Goal: Find specific page/section: Find specific page/section

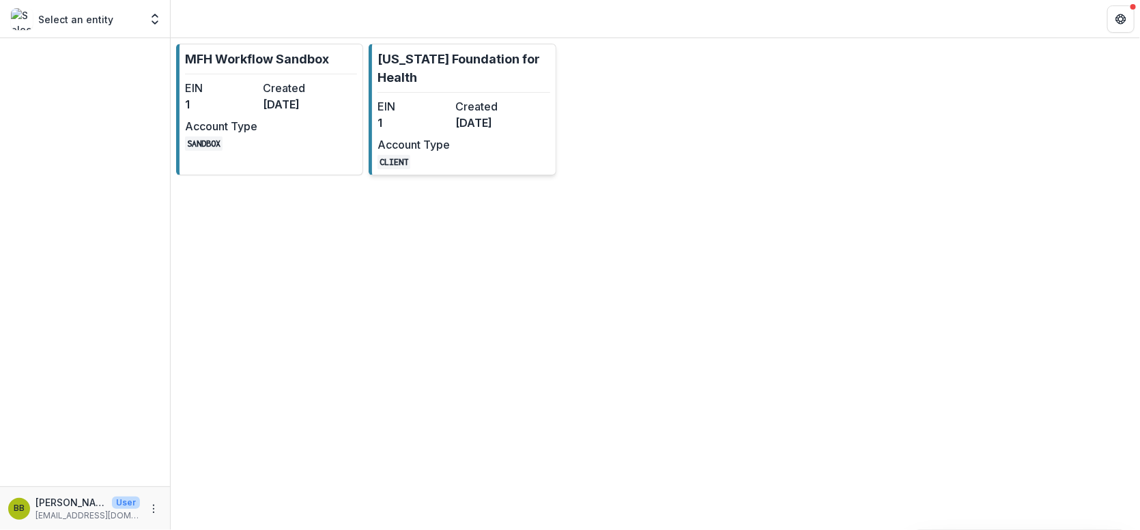
click at [459, 139] on div "EIN 1 Created [DATE] Account Type CLIENT" at bounding box center [452, 133] width 150 height 71
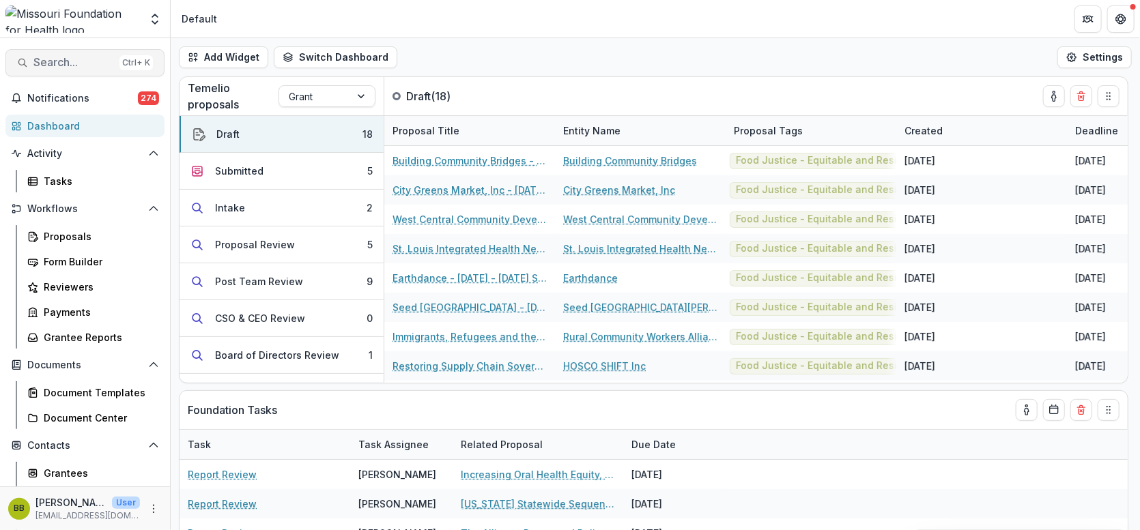
click at [100, 68] on span "Search..." at bounding box center [73, 62] width 81 height 13
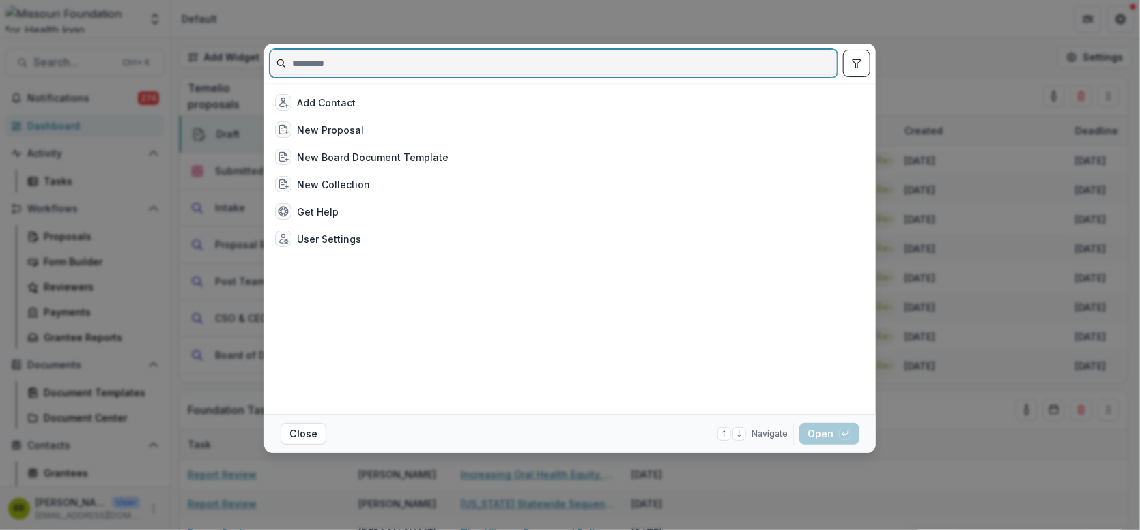
click at [323, 62] on input at bounding box center [553, 64] width 566 height 22
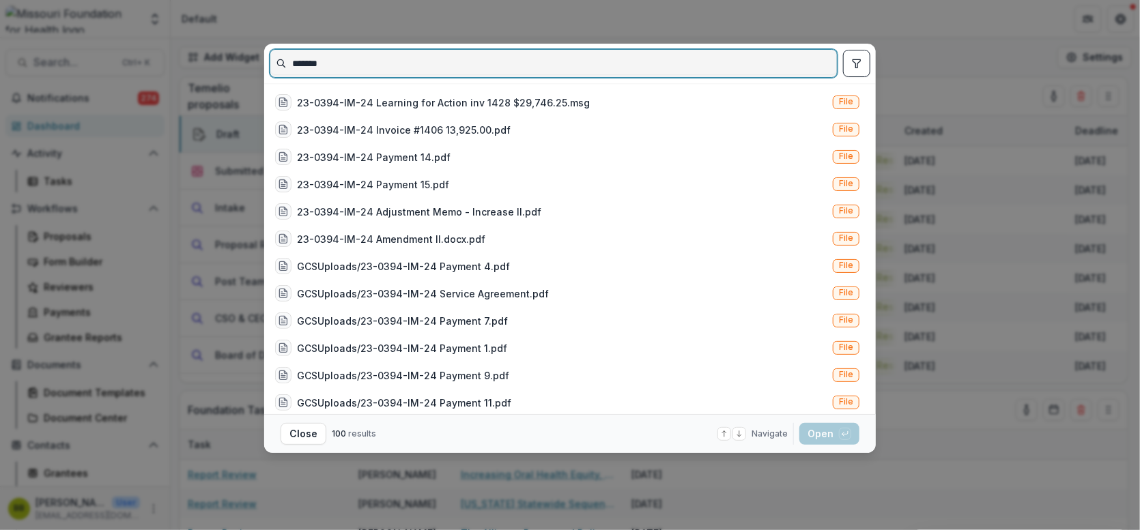
type input "*******"
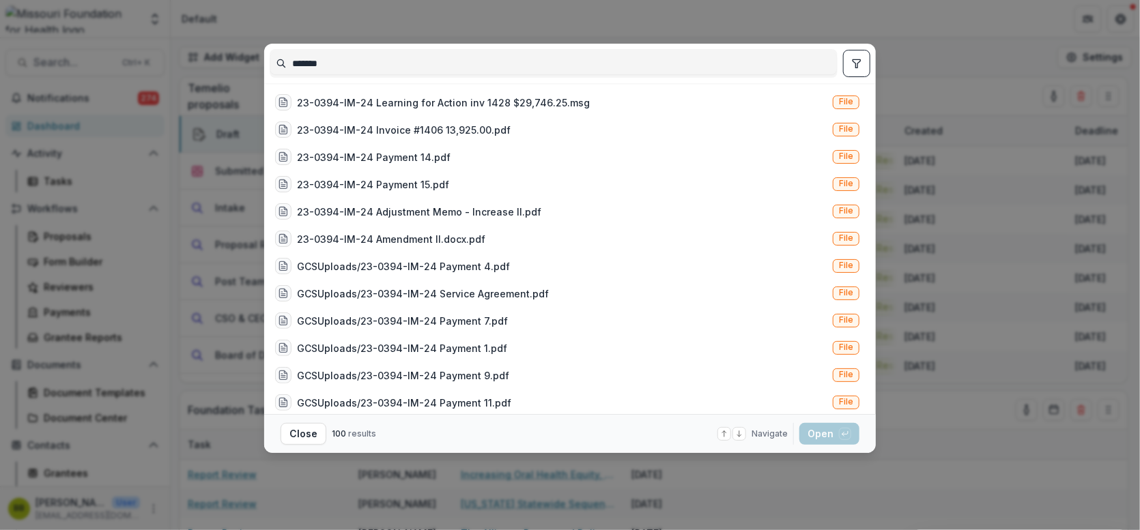
click at [869, 61] on button "toggle filters" at bounding box center [856, 63] width 27 height 27
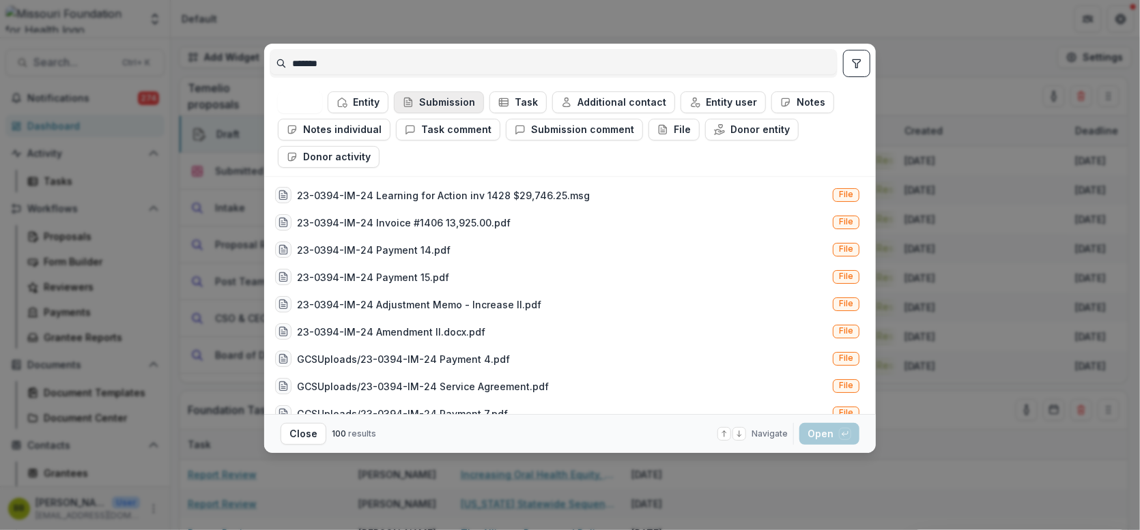
click at [455, 103] on button "Submission" at bounding box center [439, 102] width 90 height 22
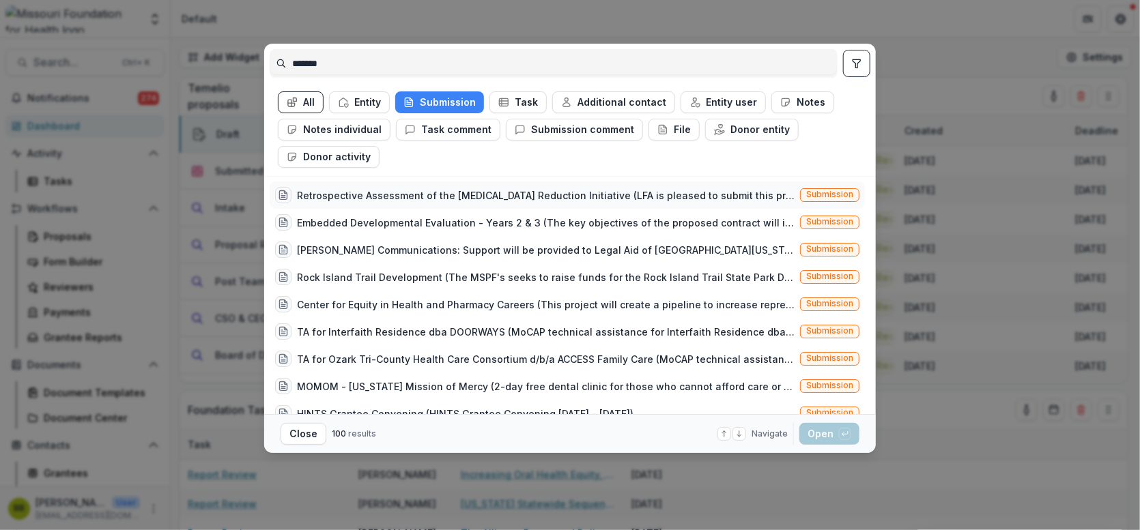
click at [502, 197] on div "Retrospective Assessment of the [MEDICAL_DATA] Reduction Initiative (LFA is ple…" at bounding box center [545, 195] width 497 height 14
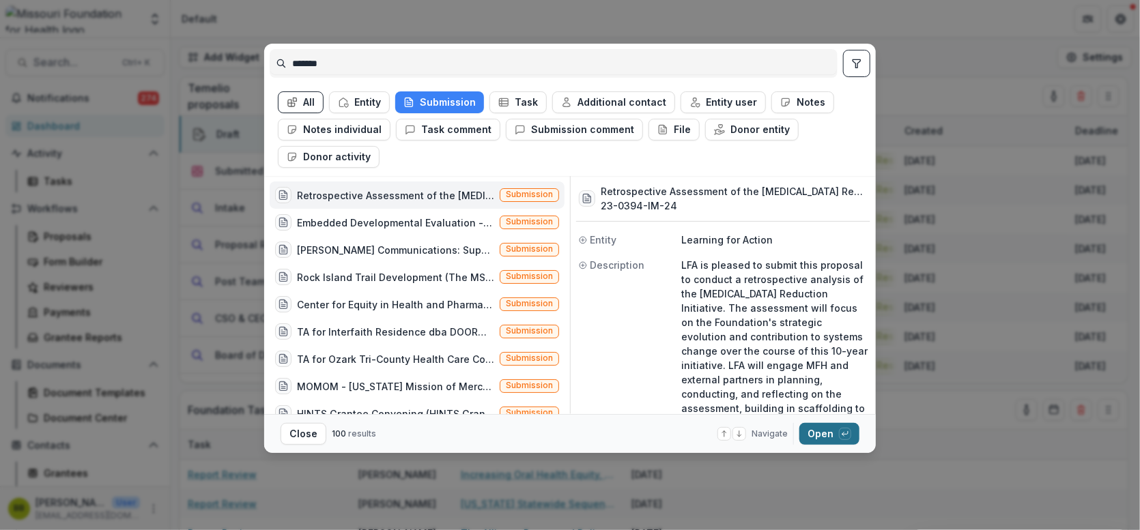
click at [822, 431] on button "Open with enter key" at bounding box center [829, 434] width 60 height 22
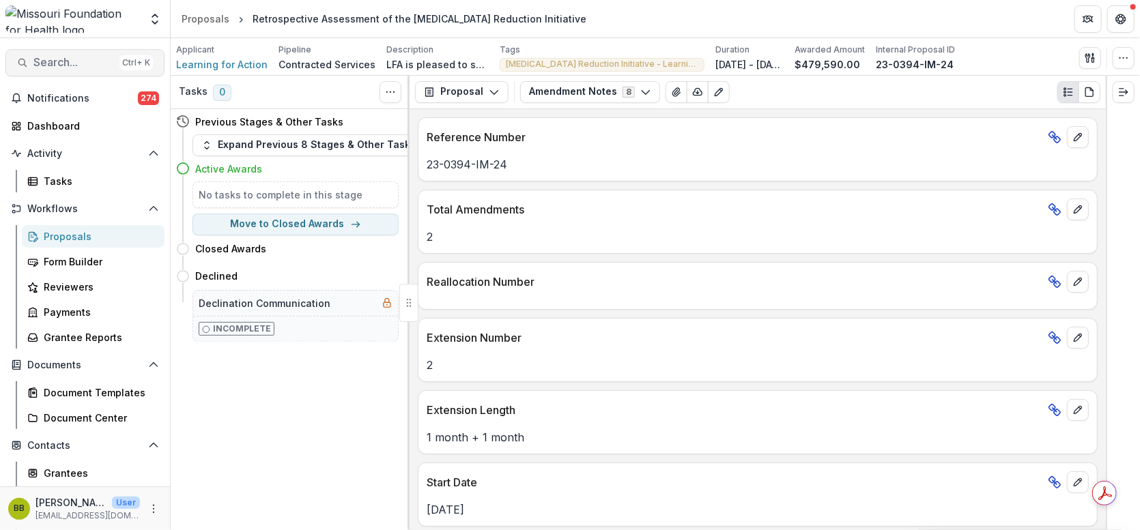
click at [91, 59] on span "Search..." at bounding box center [73, 62] width 81 height 13
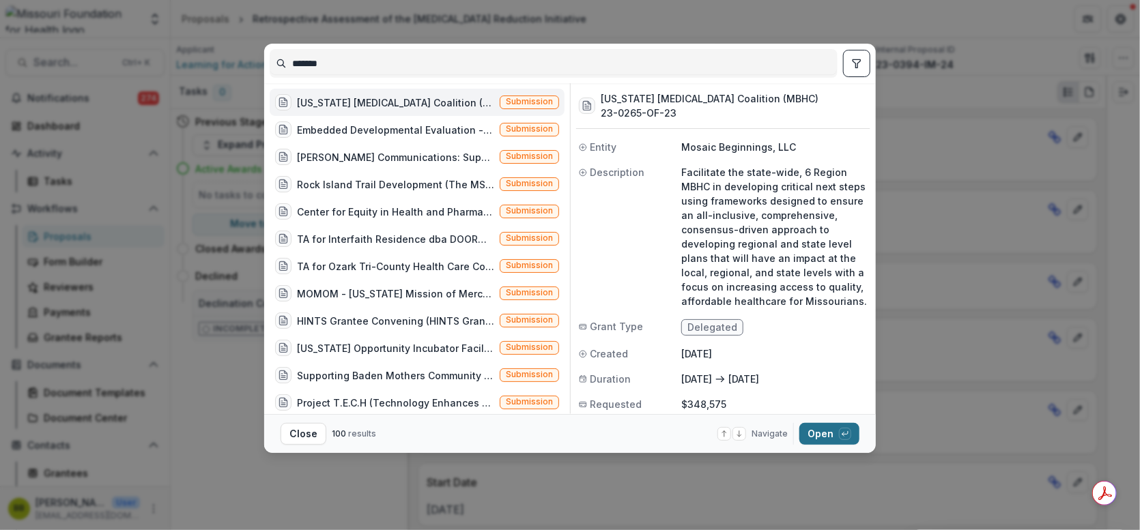
type input "*******"
click at [814, 435] on button "Open with enter key" at bounding box center [829, 434] width 60 height 22
